Goal: Transaction & Acquisition: Purchase product/service

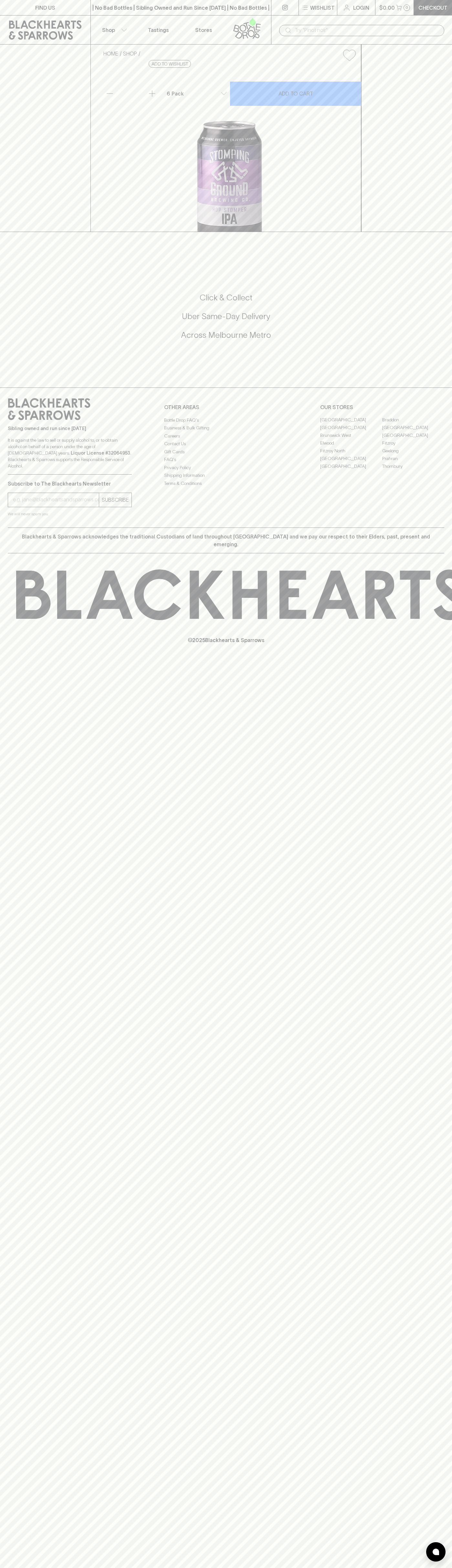
click at [172, 12] on div "| No Bad Bottles | Sibling Owned and Run Since [DATE] | No Bad Bottles | Siblin…" at bounding box center [180, 7] width 181 height 15
click at [422, 374] on div "Click & Collect Uber Same-Day Delivery Across [GEOGRAPHIC_DATA] Metro" at bounding box center [226, 321] width 436 height 108
click at [152, 1567] on html "FIND US | No Bad Bottles | Sibling Owned and Run Since [DATE] | No Bad Bottles …" at bounding box center [226, 784] width 452 height 1568
click at [25, 871] on div "FIND US | No Bad Bottles | Sibling Owned and Run Since [DATE] | No Bad Bottles …" at bounding box center [226, 784] width 452 height 1568
